Goal: Information Seeking & Learning: Learn about a topic

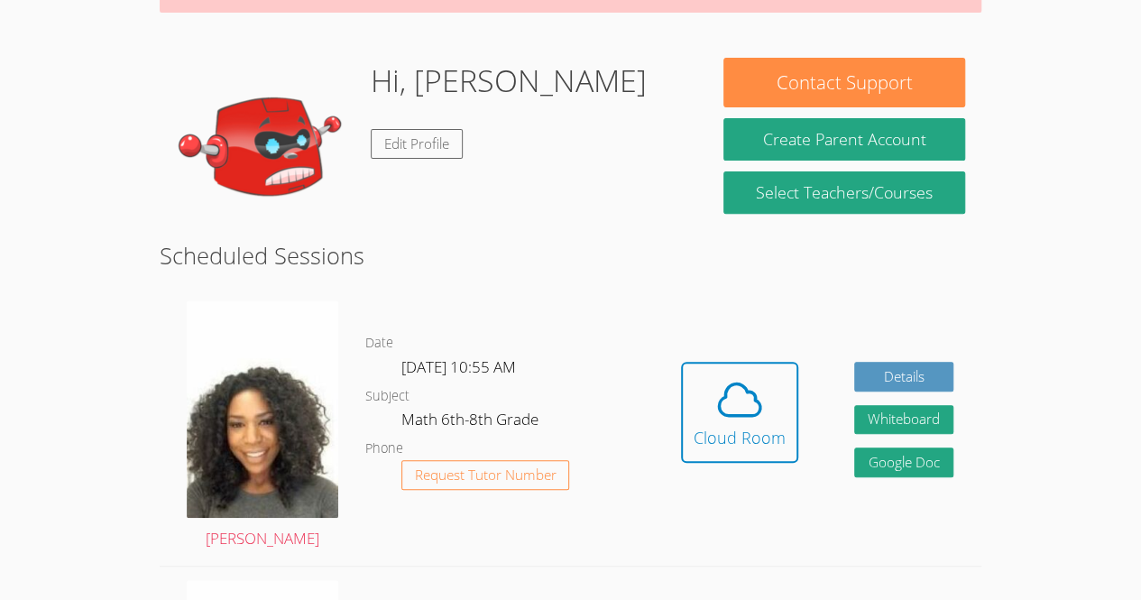
scroll to position [238, 0]
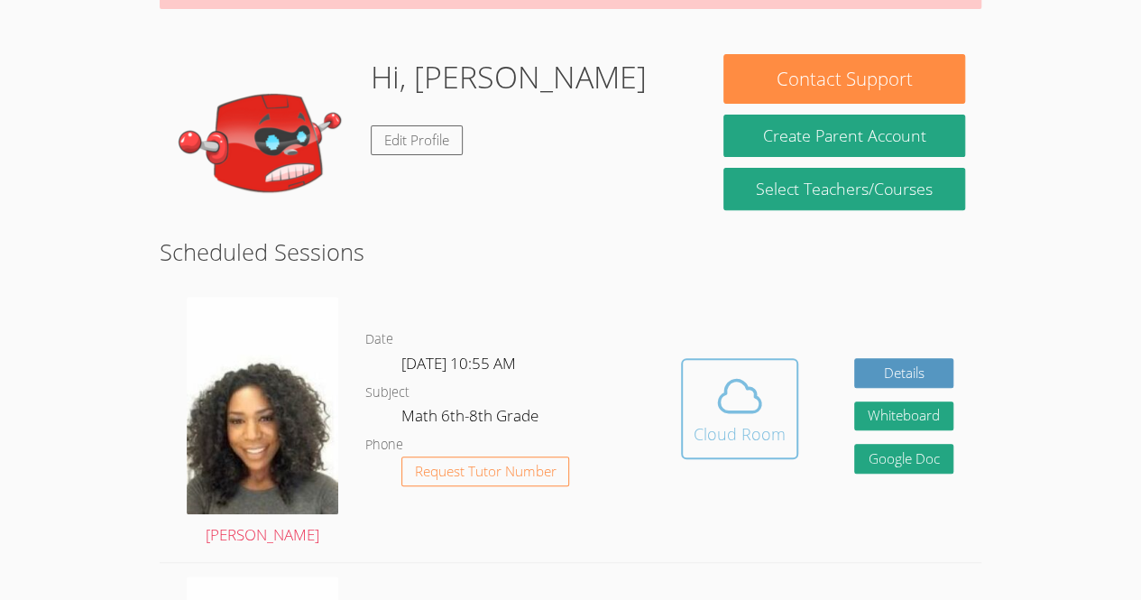
click at [734, 426] on div "Cloud Room" at bounding box center [740, 433] width 92 height 25
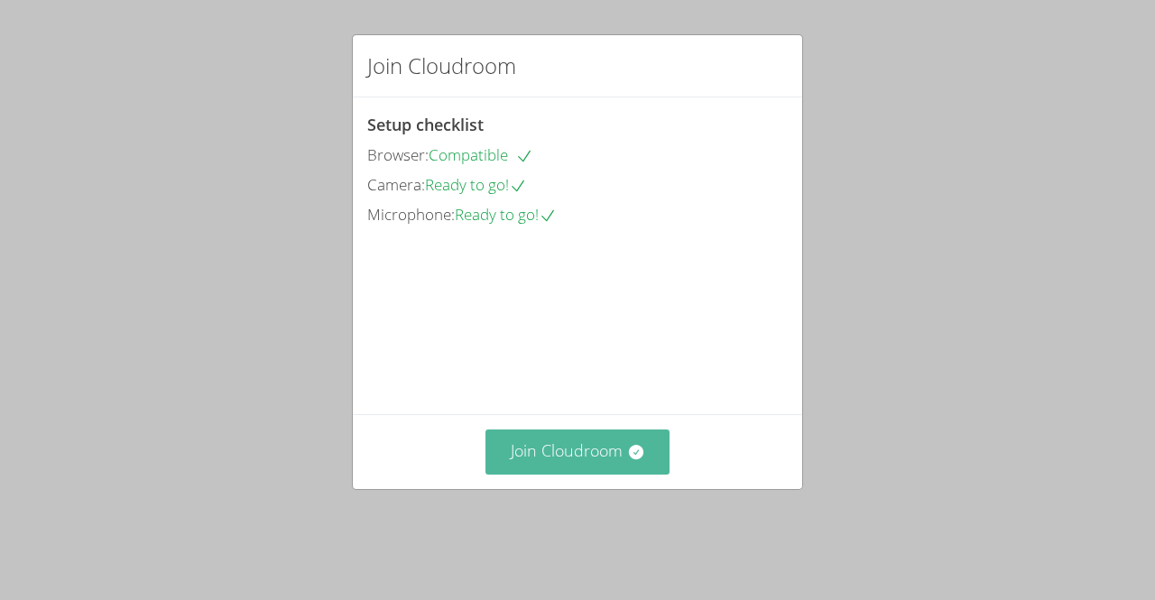
click at [593, 474] on button "Join Cloudroom" at bounding box center [577, 451] width 185 height 44
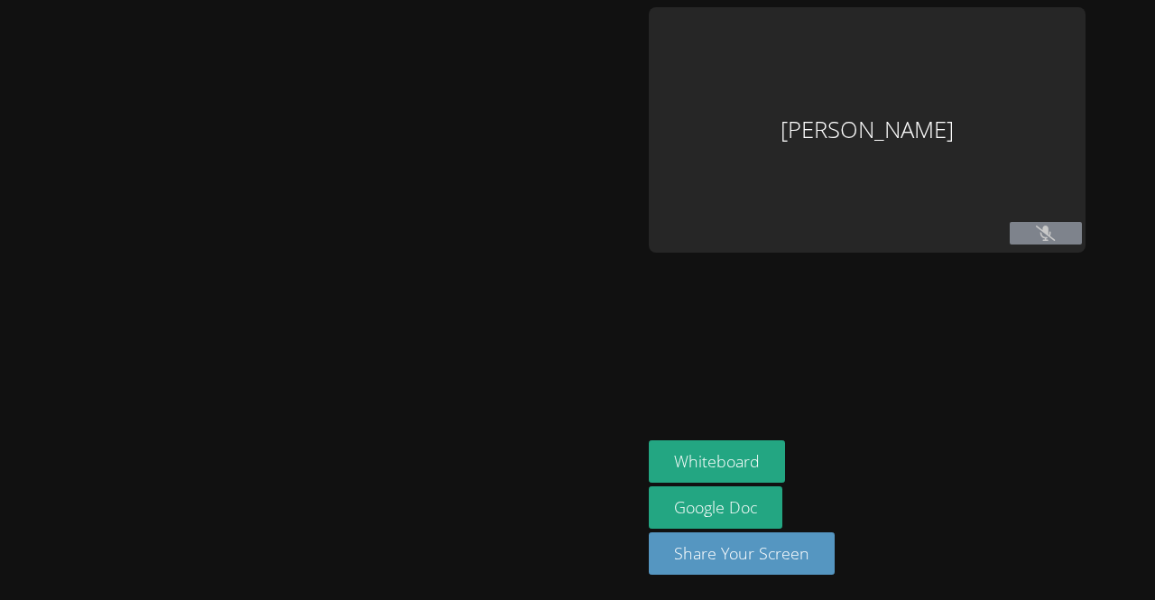
click at [974, 42] on div "Madiana Keranord" at bounding box center [867, 129] width 437 height 245
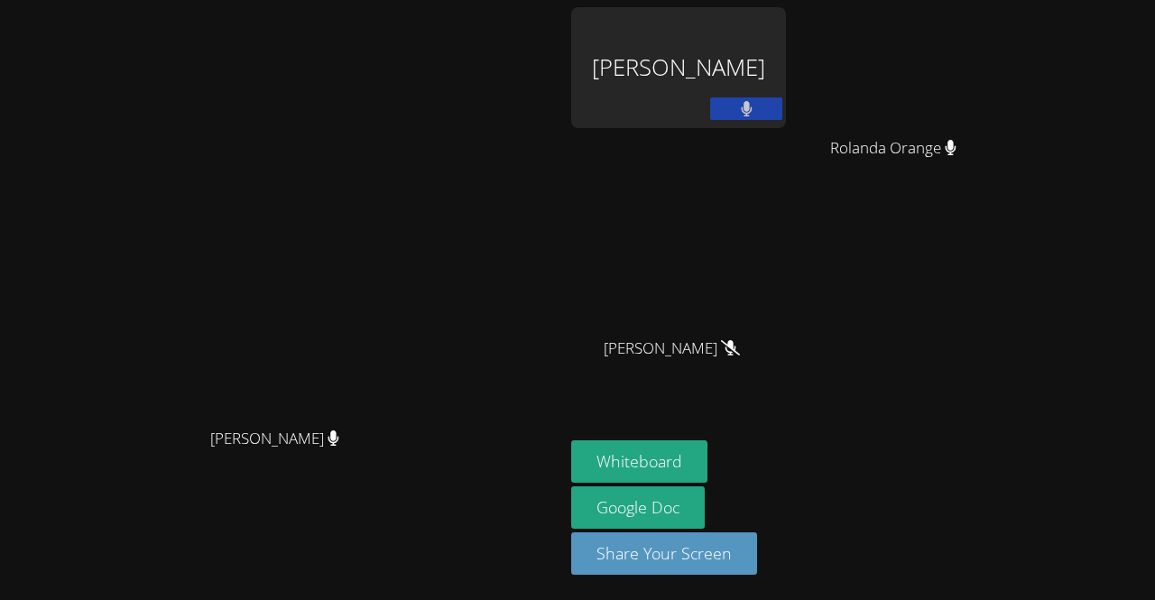
click at [974, 48] on video at bounding box center [900, 67] width 215 height 121
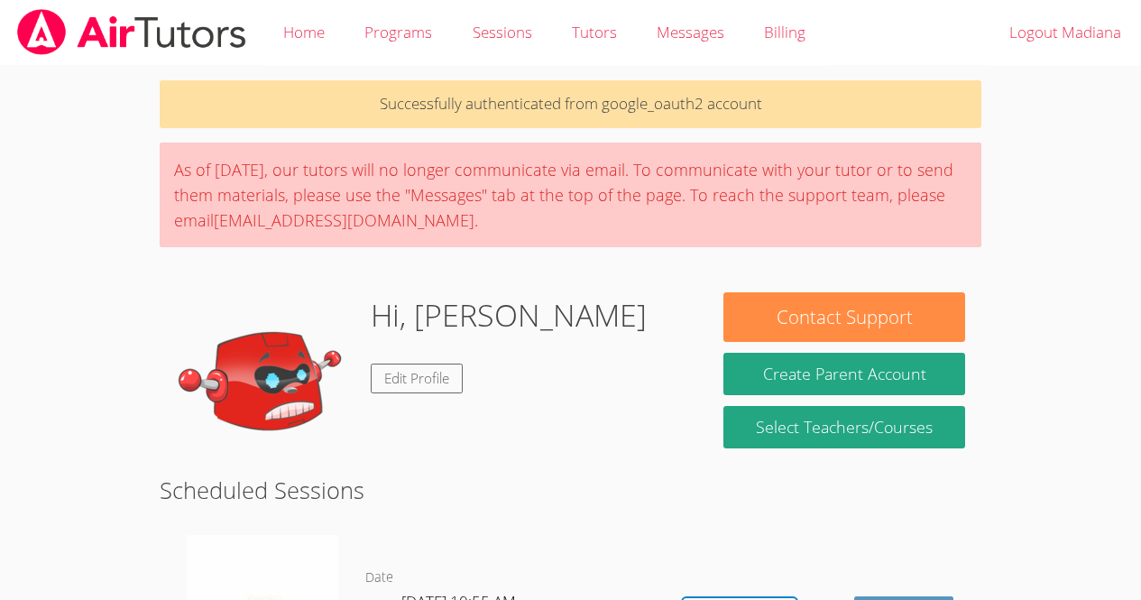
scroll to position [486, 0]
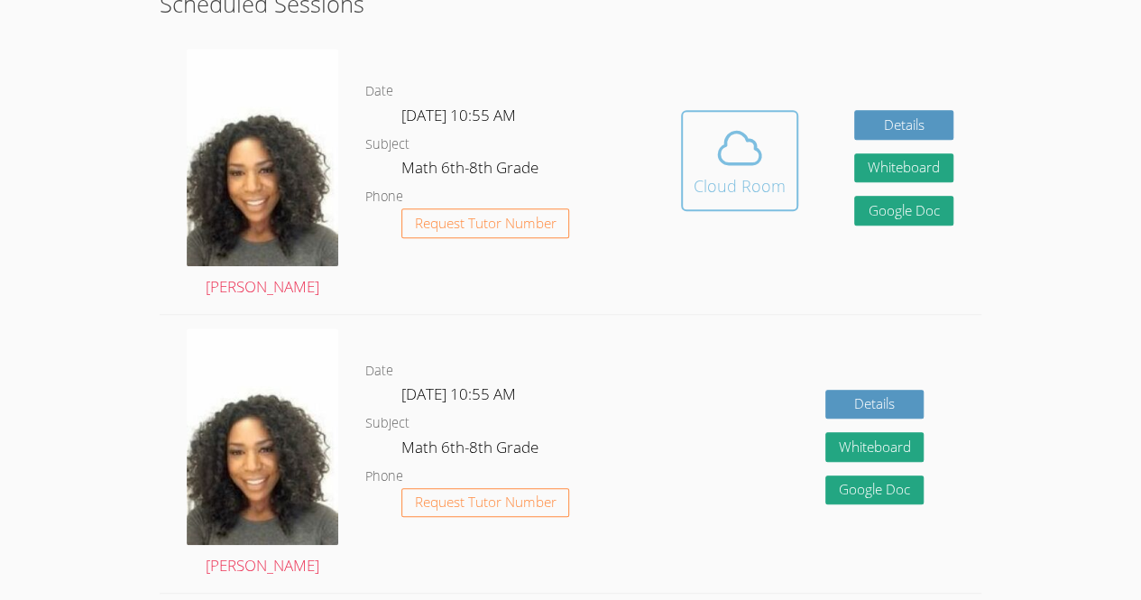
click at [739, 122] on button "Cloud Room" at bounding box center [739, 160] width 117 height 101
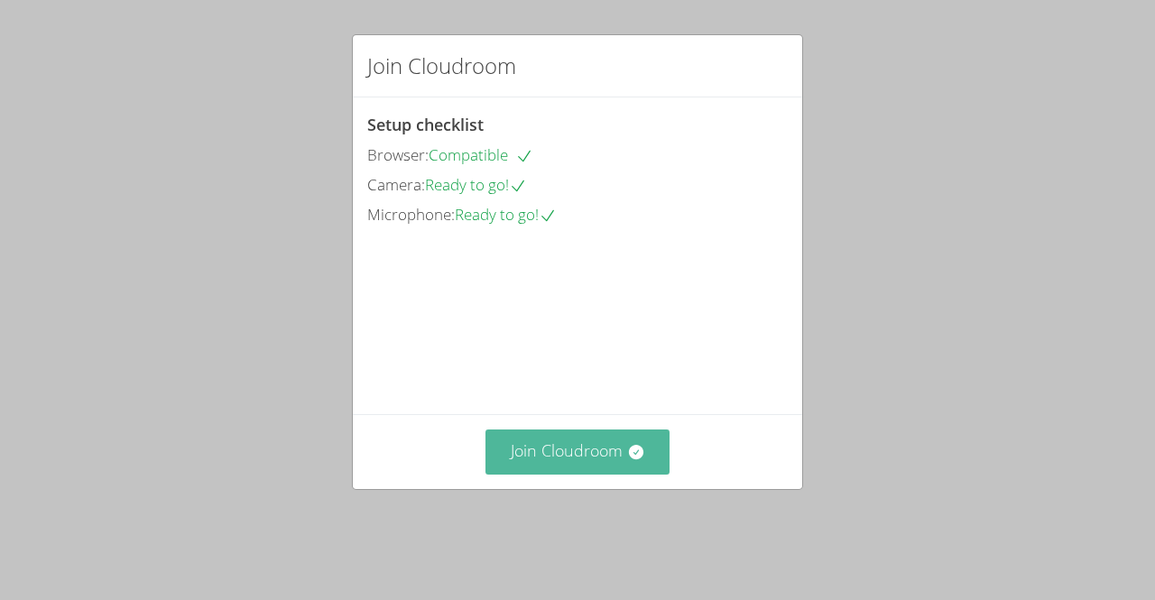
click at [595, 474] on button "Join Cloudroom" at bounding box center [577, 451] width 185 height 44
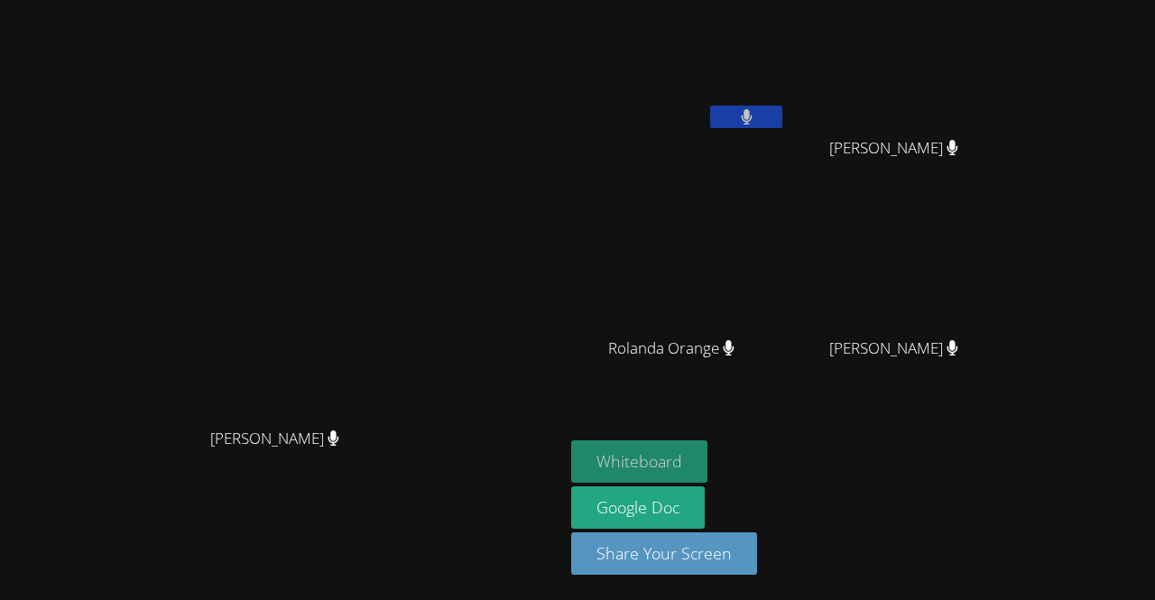
click at [707, 462] on button "Whiteboard" at bounding box center [639, 461] width 136 height 42
click at [707, 458] on button "Whiteboard" at bounding box center [639, 461] width 136 height 42
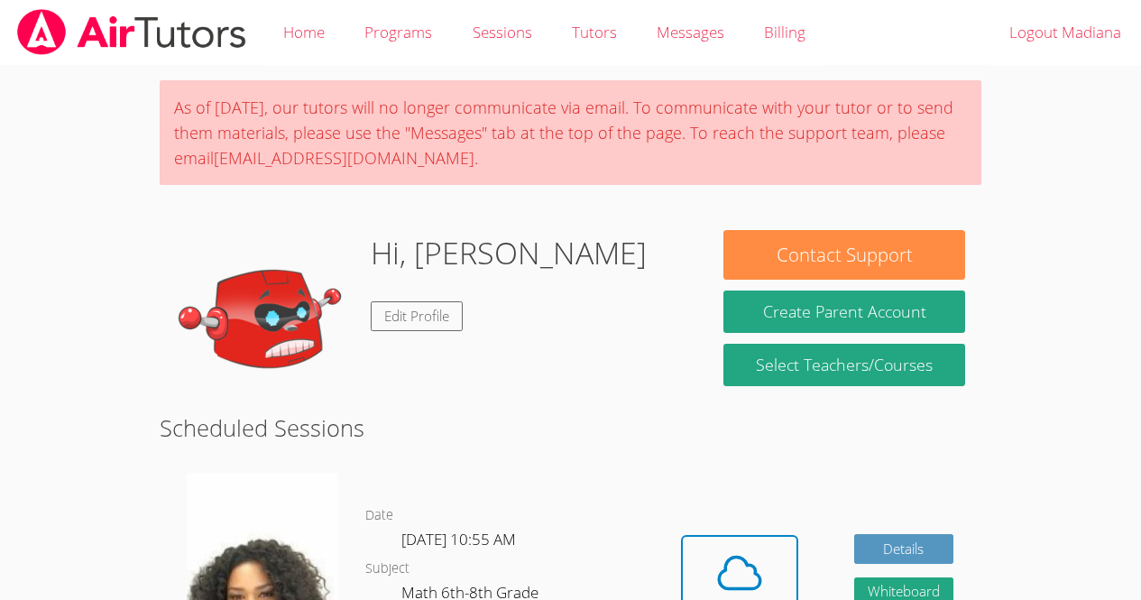
scroll to position [423, 0]
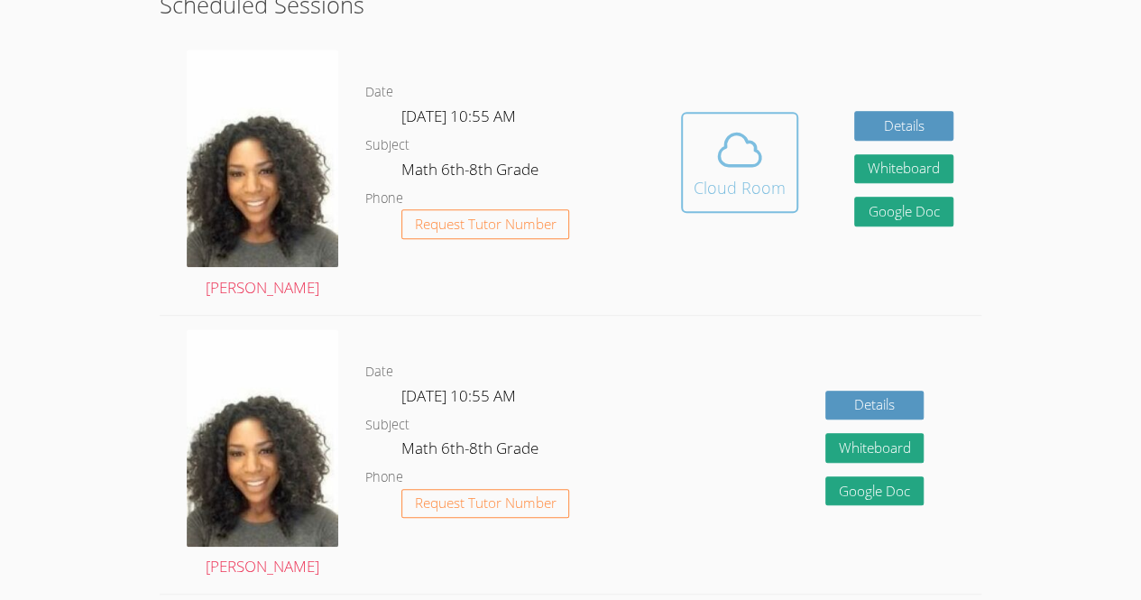
click at [741, 153] on icon at bounding box center [740, 150] width 51 height 51
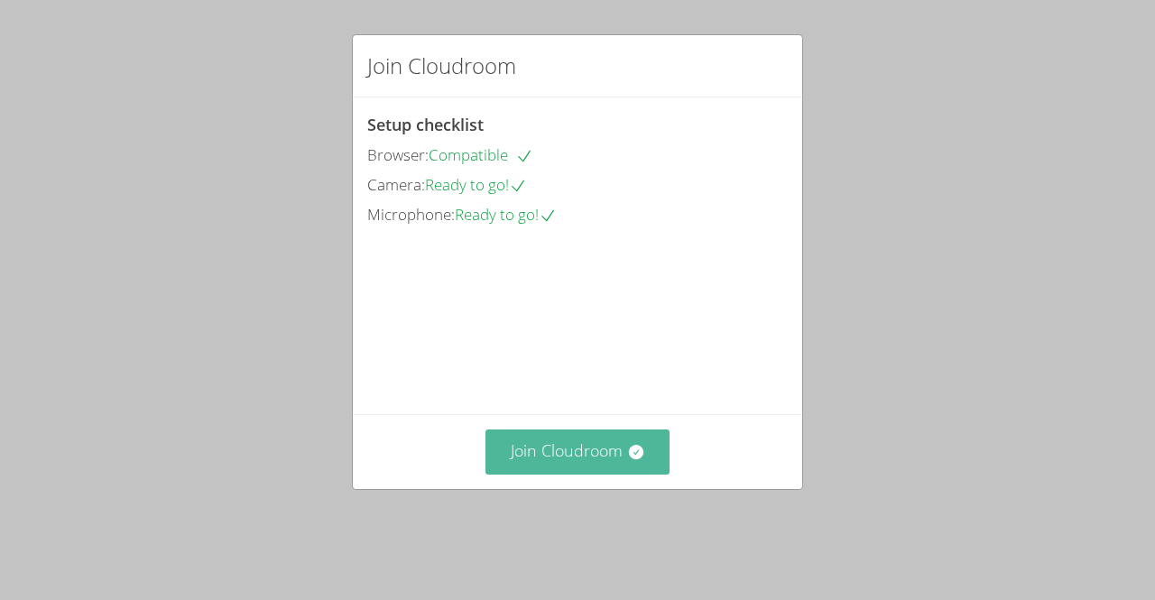
click at [568, 474] on button "Join Cloudroom" at bounding box center [577, 451] width 185 height 44
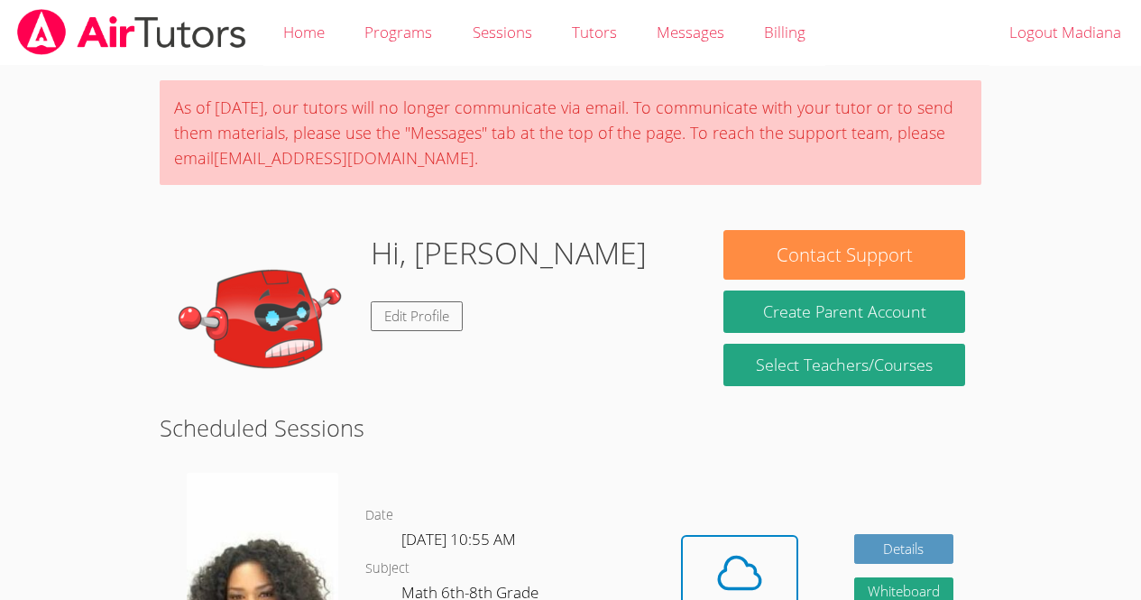
scroll to position [422, 0]
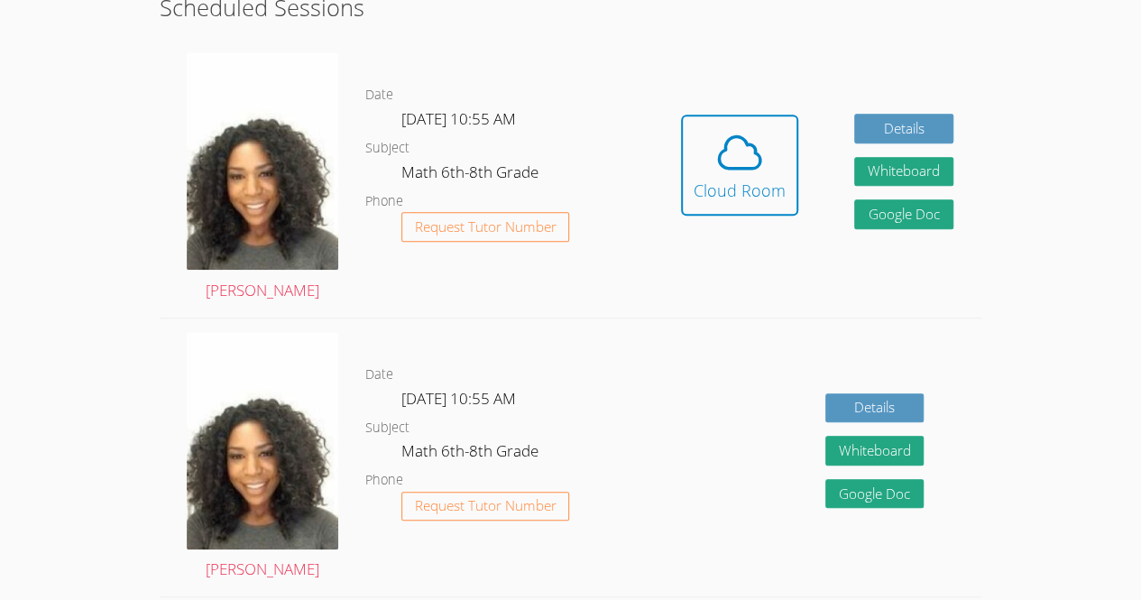
click at [699, 216] on link "Cloud Room" at bounding box center [739, 172] width 117 height 115
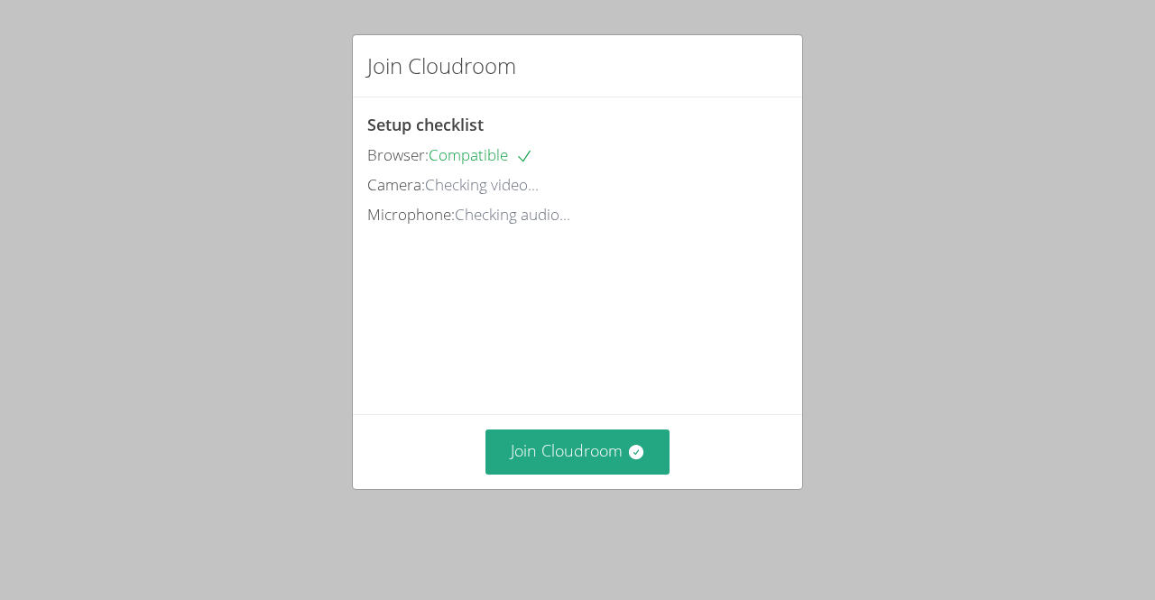
click at [662, 449] on div "Join Cloudroom" at bounding box center [577, 451] width 449 height 74
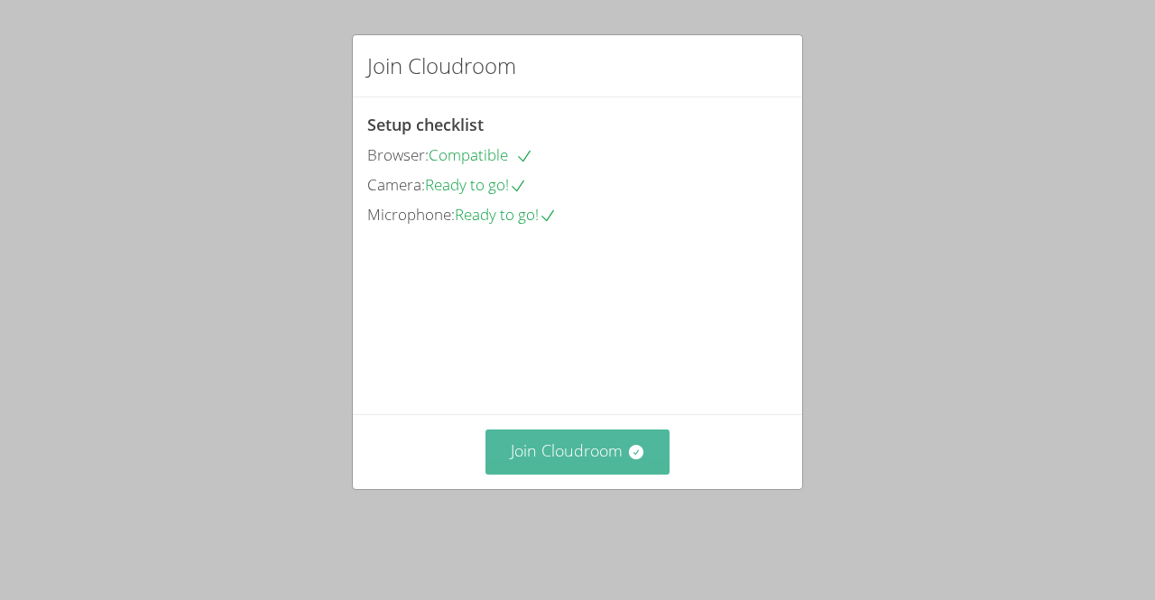
click at [616, 462] on button "Join Cloudroom" at bounding box center [577, 451] width 185 height 44
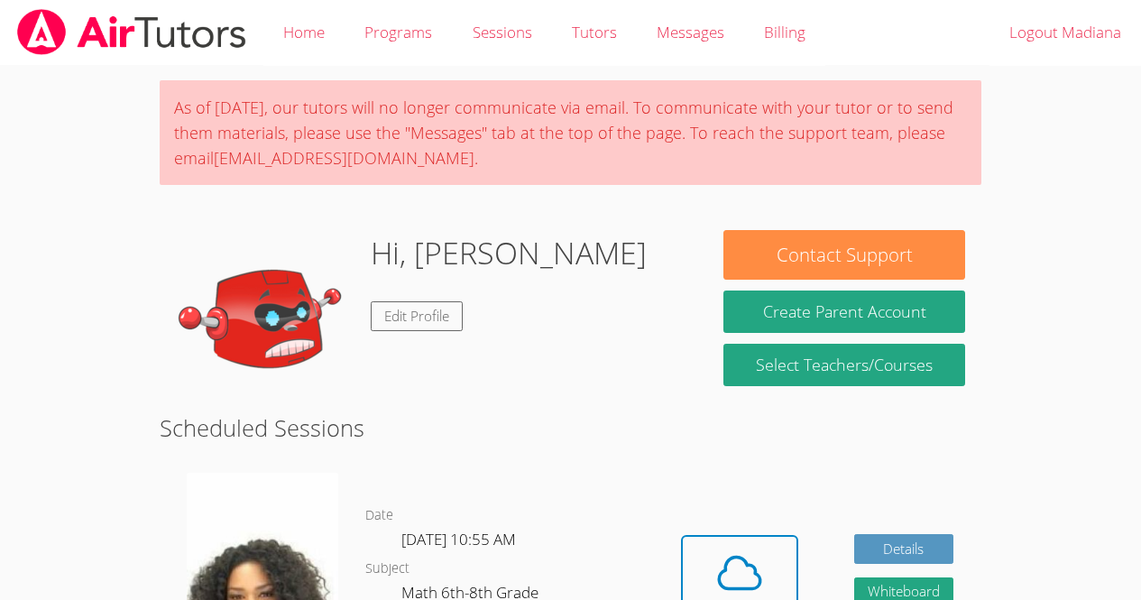
scroll to position [420, 0]
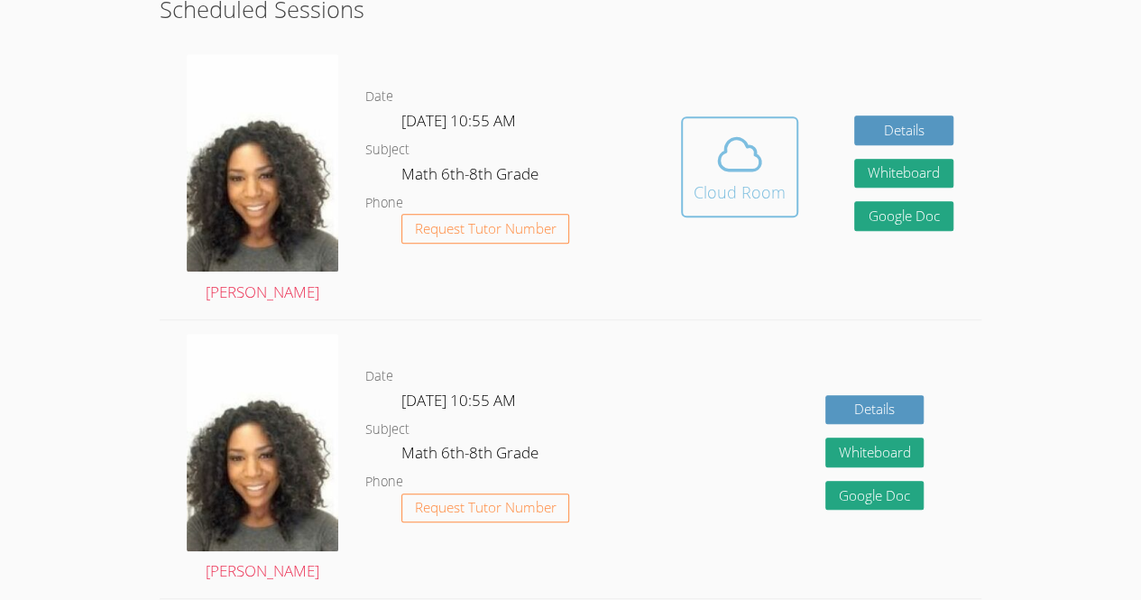
click at [774, 189] on div "Cloud Room" at bounding box center [740, 192] width 92 height 25
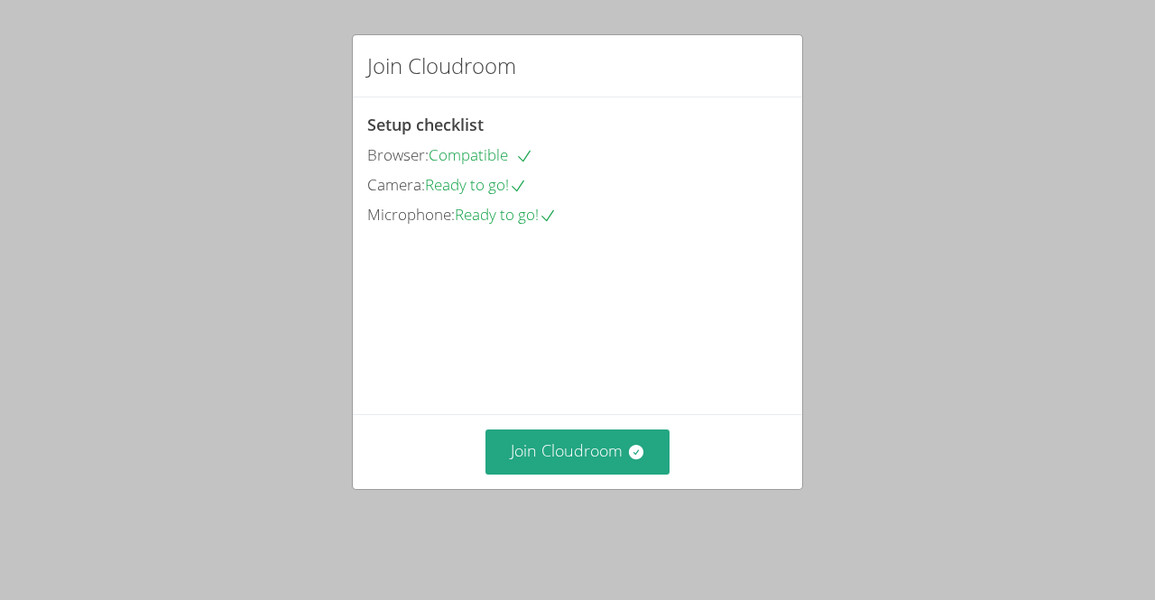
click at [529, 488] on div "Join Cloudroom" at bounding box center [577, 451] width 449 height 74
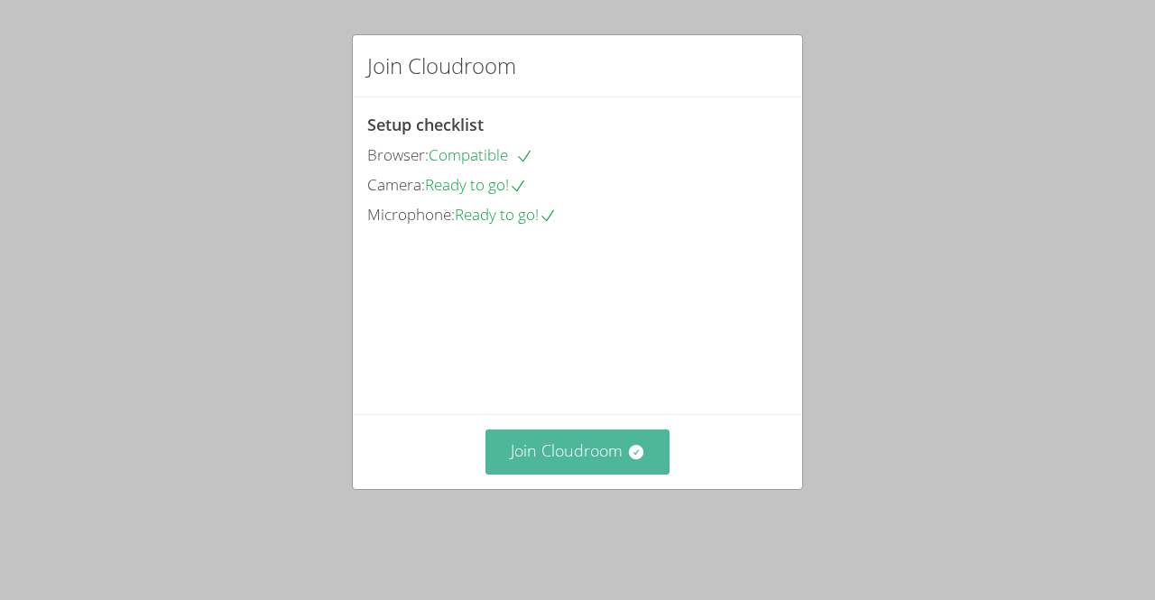
click at [532, 469] on button "Join Cloudroom" at bounding box center [577, 451] width 185 height 44
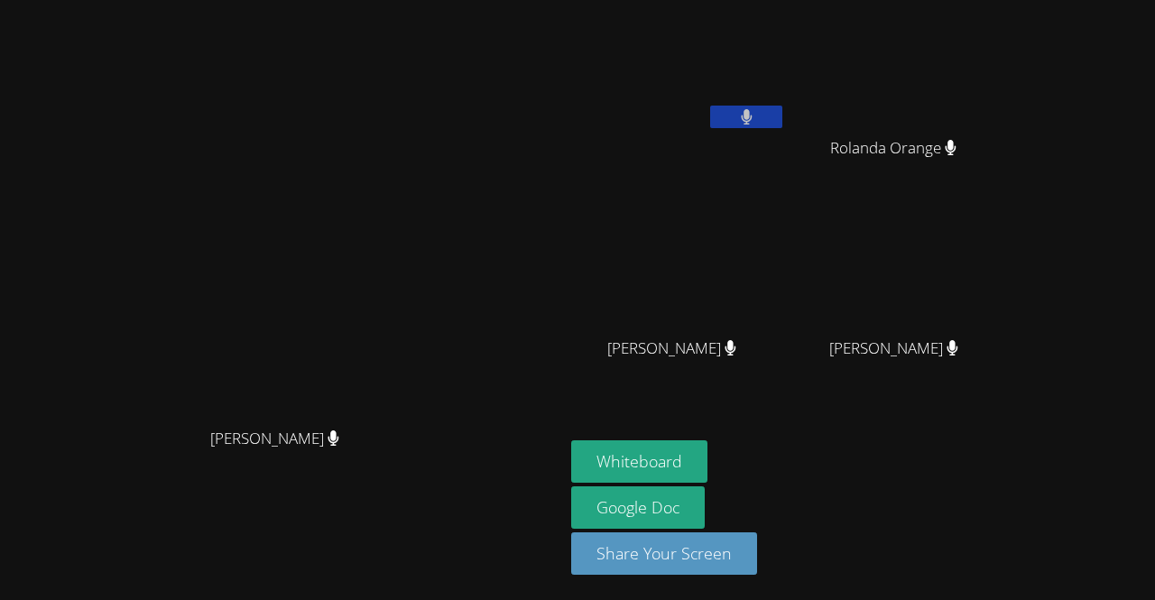
click at [557, 45] on div "Michelle Dupin Michelle Dupin" at bounding box center [281, 300] width 549 height 586
drag, startPoint x: 641, startPoint y: 457, endPoint x: 613, endPoint y: 490, distance: 43.5
click at [557, 490] on div "[PERSON_NAME]" at bounding box center [281, 455] width 549 height 72
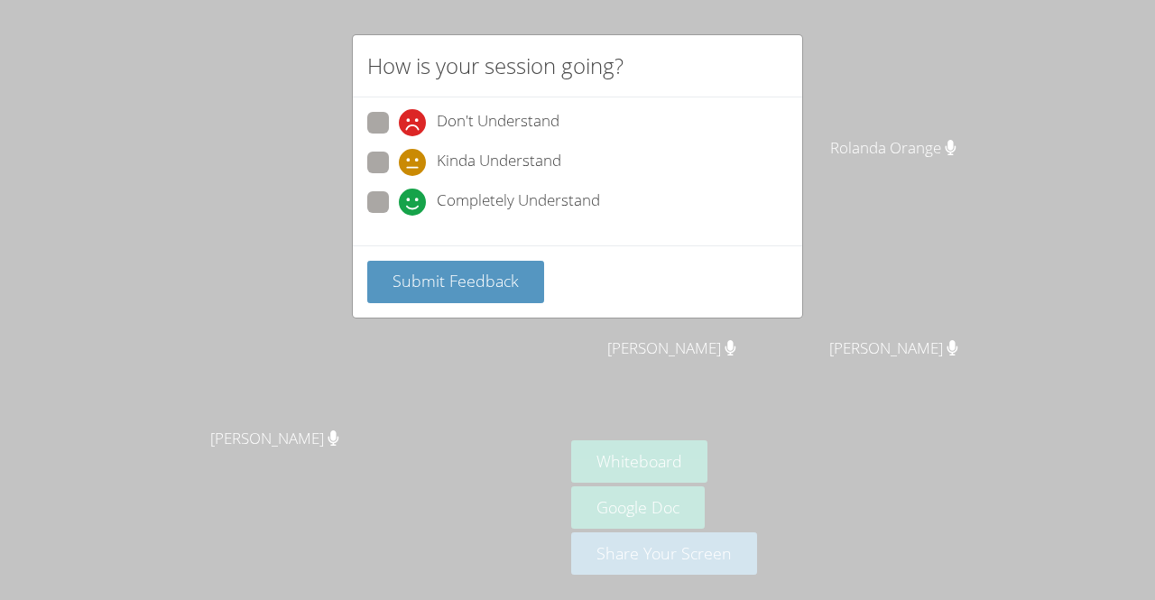
click at [387, 240] on div "Don't Understand Kinda Understand Completely Understand" at bounding box center [577, 171] width 449 height 148
click at [399, 176] on span at bounding box center [399, 176] width 0 height 0
click at [399, 166] on input "Kinda Understand" at bounding box center [406, 159] width 15 height 15
radio input "true"
click at [399, 216] on span at bounding box center [399, 216] width 0 height 0
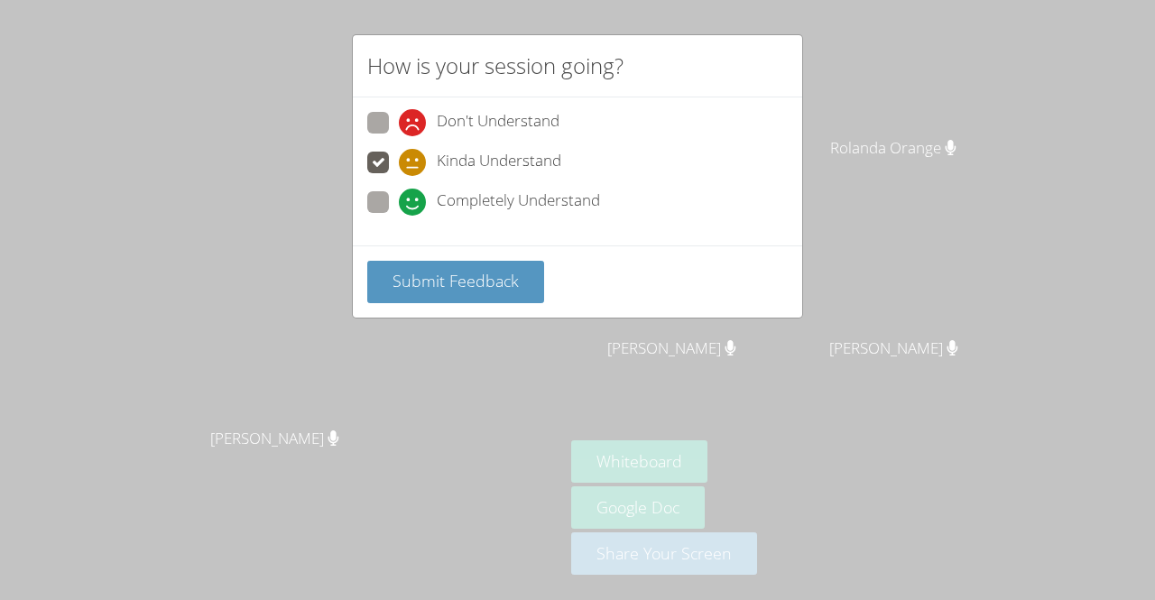
click at [399, 197] on input "Completely Understand" at bounding box center [406, 198] width 15 height 15
radio input "true"
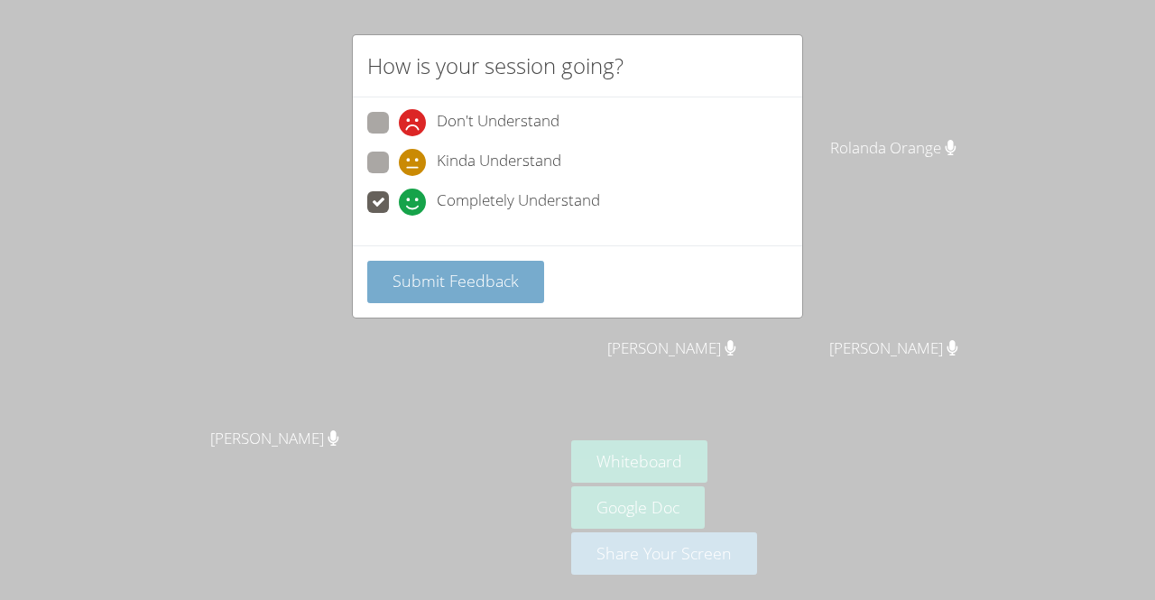
click at [429, 276] on span "Submit Feedback" at bounding box center [455, 281] width 126 height 22
